Goal: Navigation & Orientation: Find specific page/section

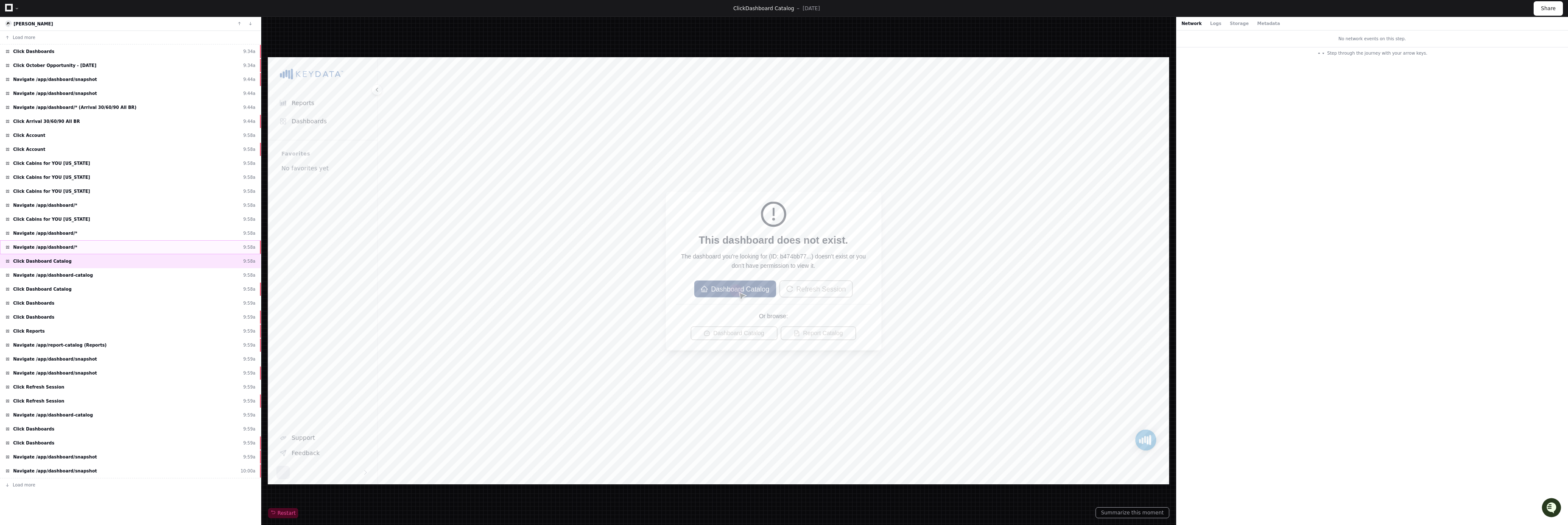
click at [79, 248] on div "Navigate /app/dashboard/* 9:58a" at bounding box center [130, 247] width 261 height 14
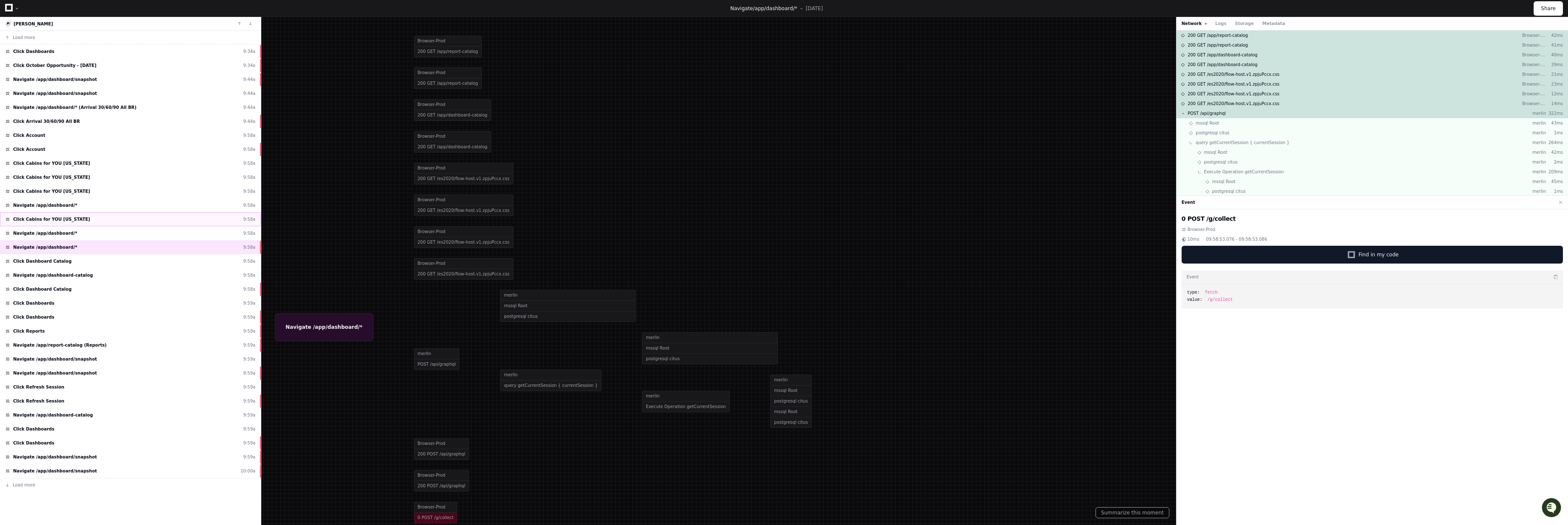
click at [85, 217] on div "Click Cabins for YOU [US_STATE] 9:58a" at bounding box center [130, 219] width 261 height 14
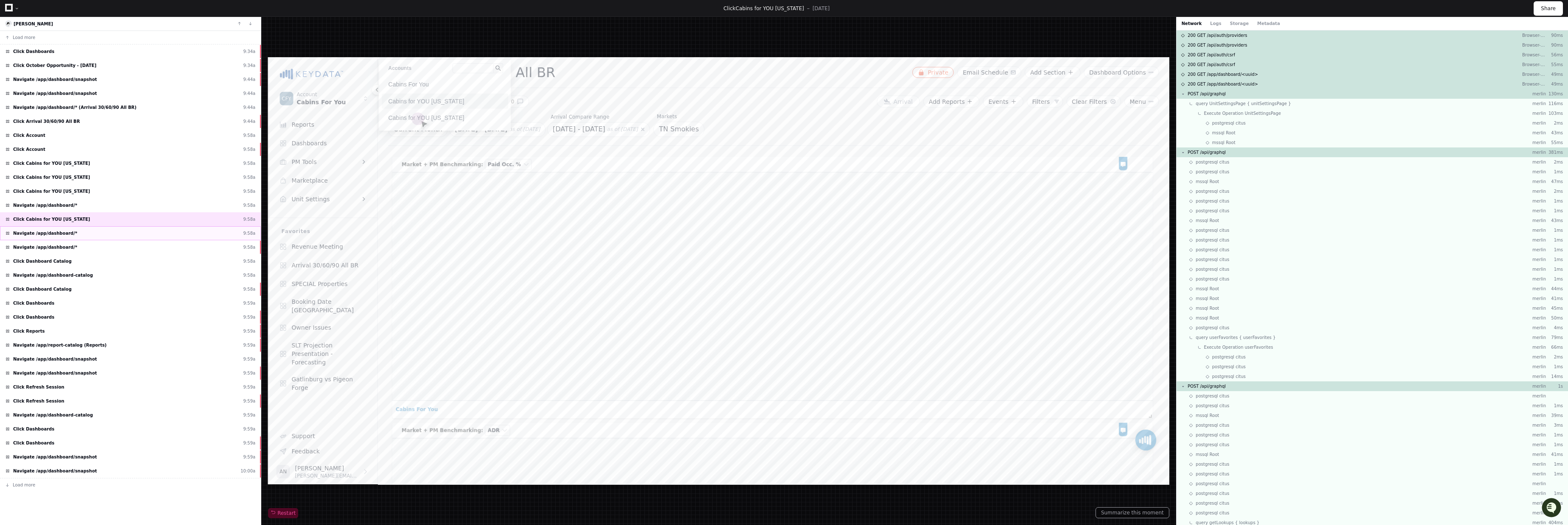
click at [154, 229] on div "Navigate /app/dashboard/* 9:58a" at bounding box center [130, 233] width 261 height 14
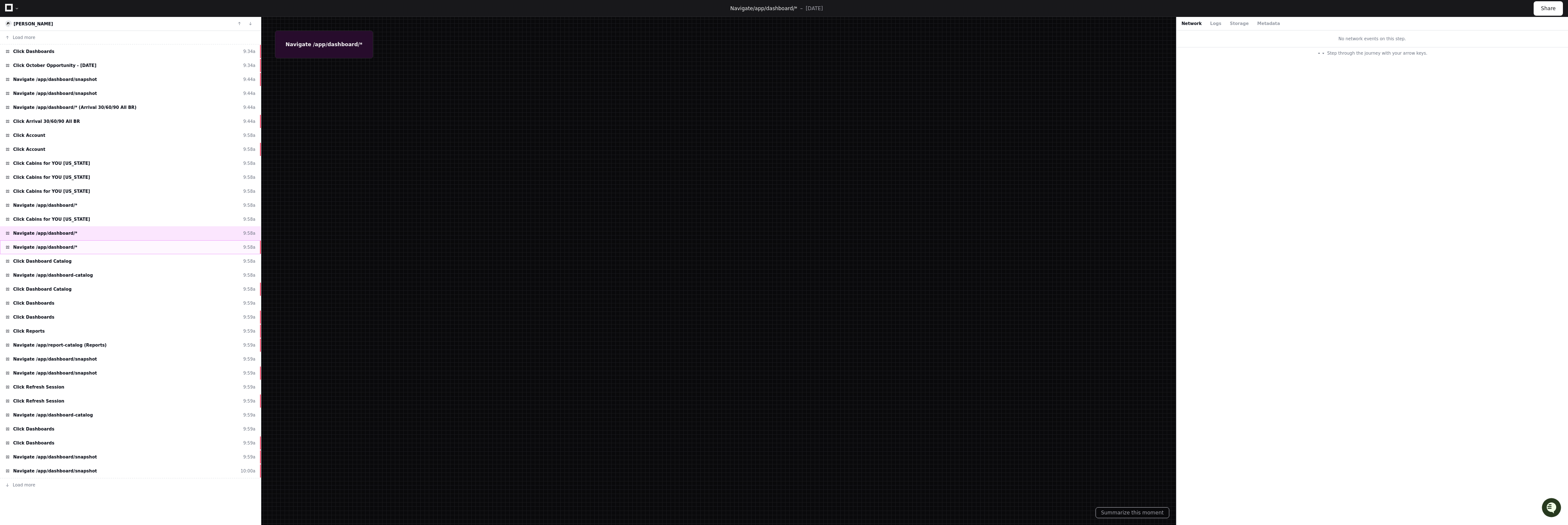
click at [151, 245] on div "Navigate /app/dashboard/* 9:58a" at bounding box center [130, 247] width 261 height 14
